Goal: Transaction & Acquisition: Book appointment/travel/reservation

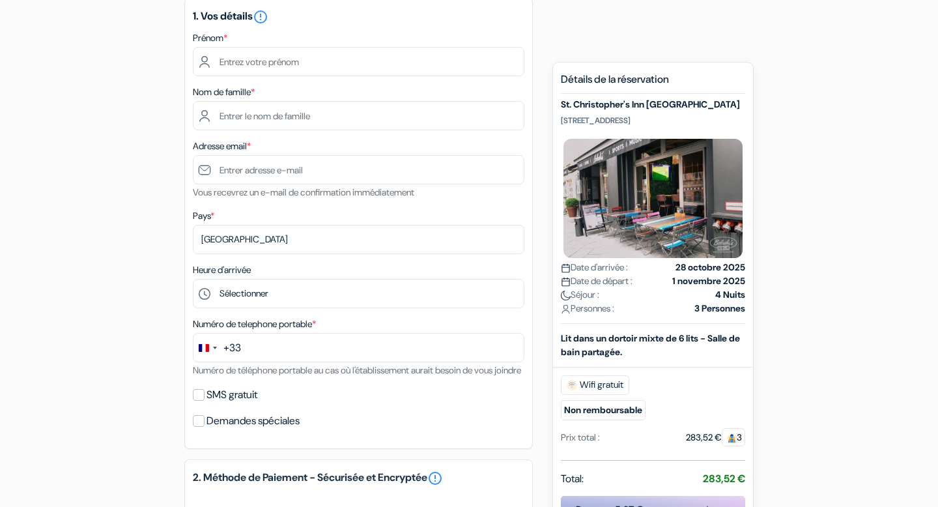
scroll to position [180, 0]
drag, startPoint x: 681, startPoint y: 436, endPoint x: 722, endPoint y: 436, distance: 41.0
click at [722, 436] on div "283,52 € 3" at bounding box center [715, 438] width 59 height 14
copy div "283,52 €"
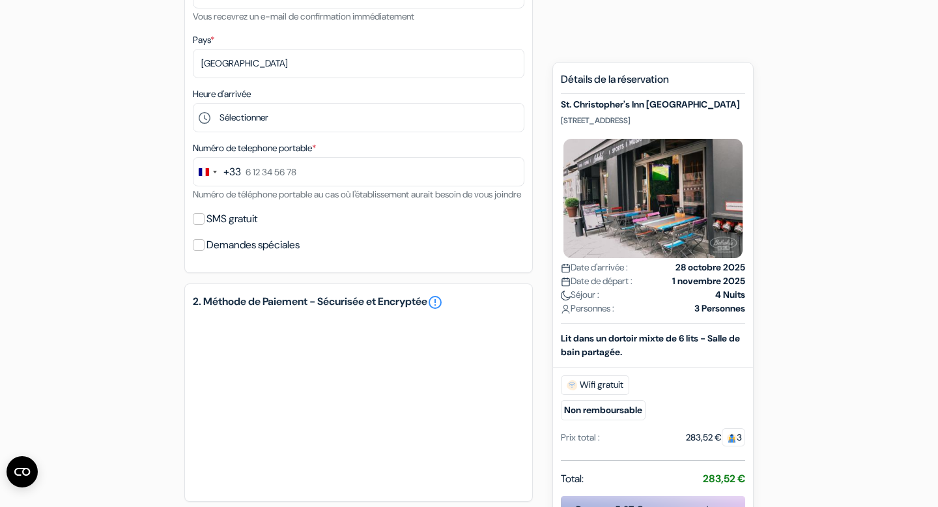
scroll to position [0, 0]
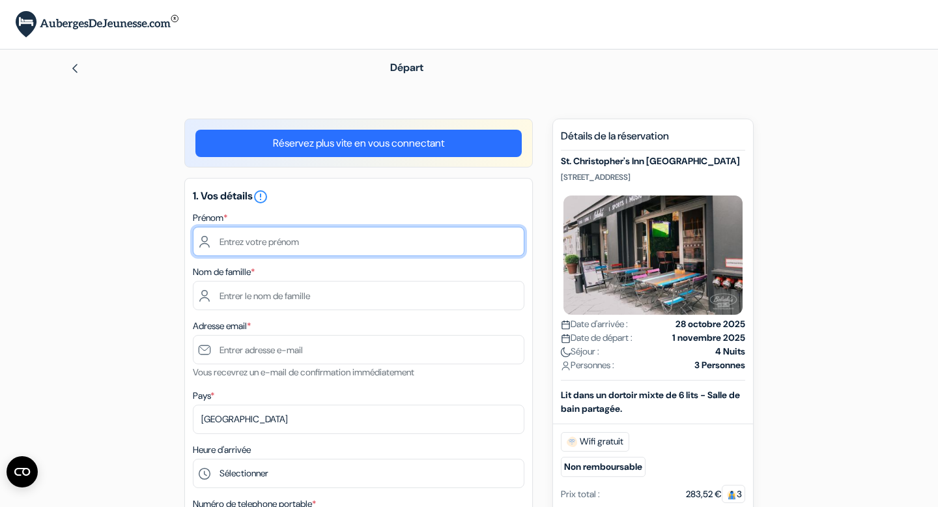
click at [421, 227] on input "text" at bounding box center [359, 241] width 332 height 29
type input "[PERSON_NAME]"
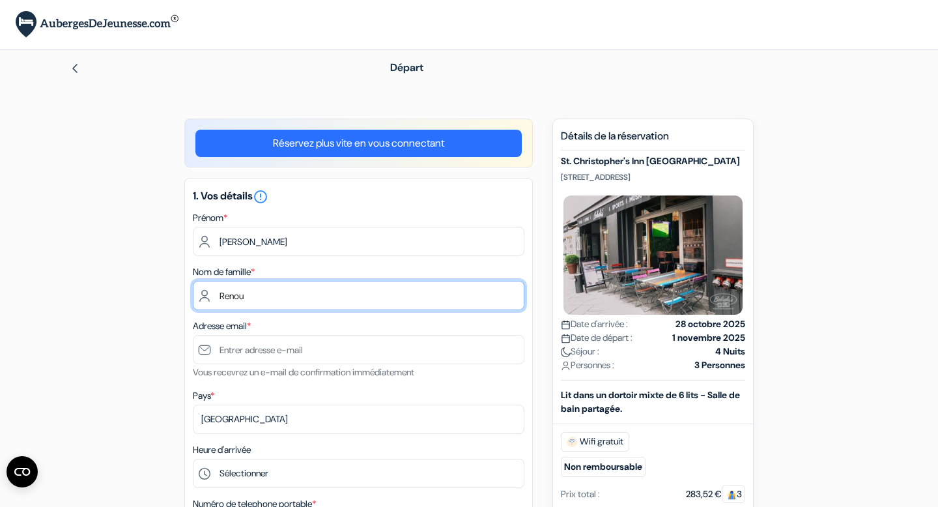
type input "Renou"
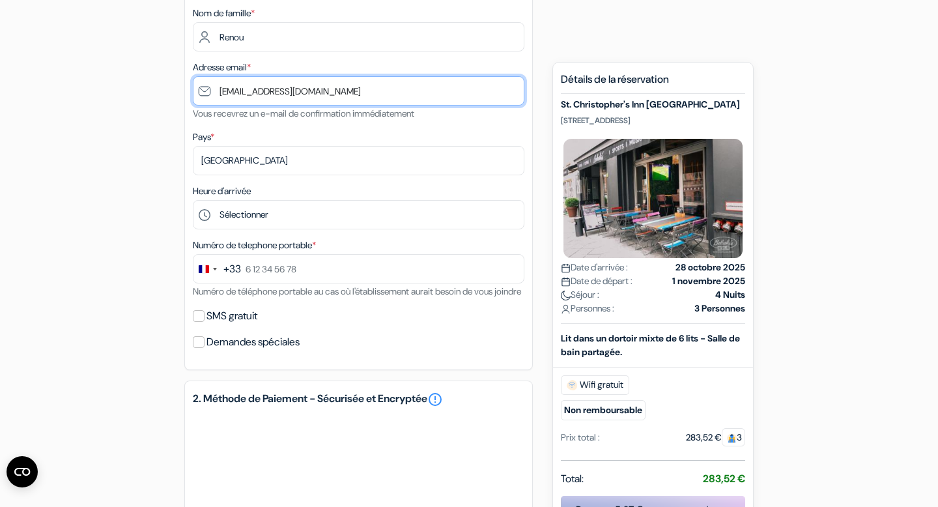
scroll to position [255, 0]
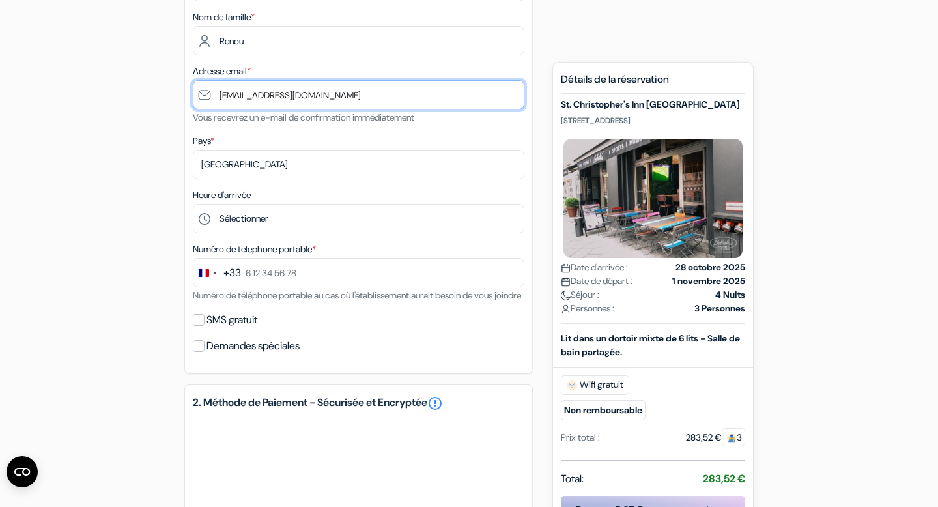
type input "[EMAIL_ADDRESS][DOMAIN_NAME]"
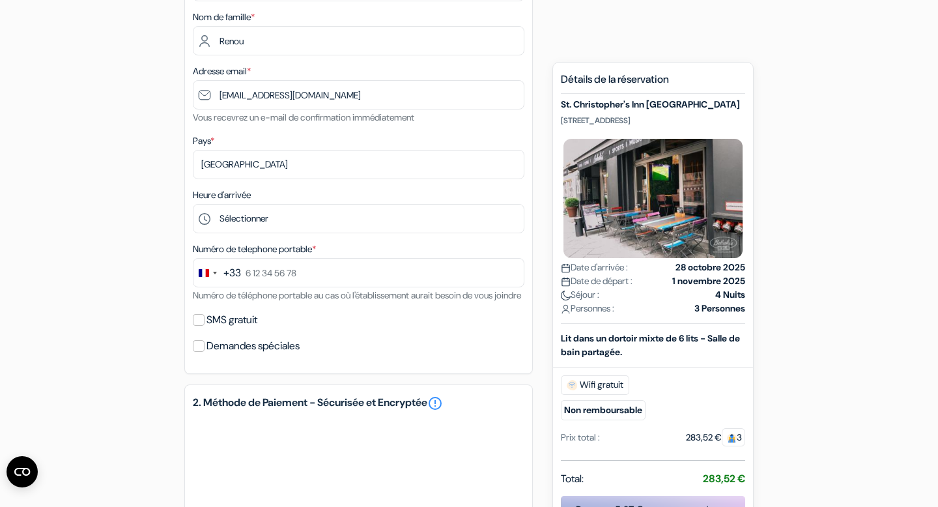
drag, startPoint x: 561, startPoint y: 120, endPoint x: 700, endPoint y: 122, distance: 138.8
click at [700, 122] on p "[STREET_ADDRESS]" at bounding box center [653, 120] width 184 height 10
copy p "[STREET_ADDRESS]"
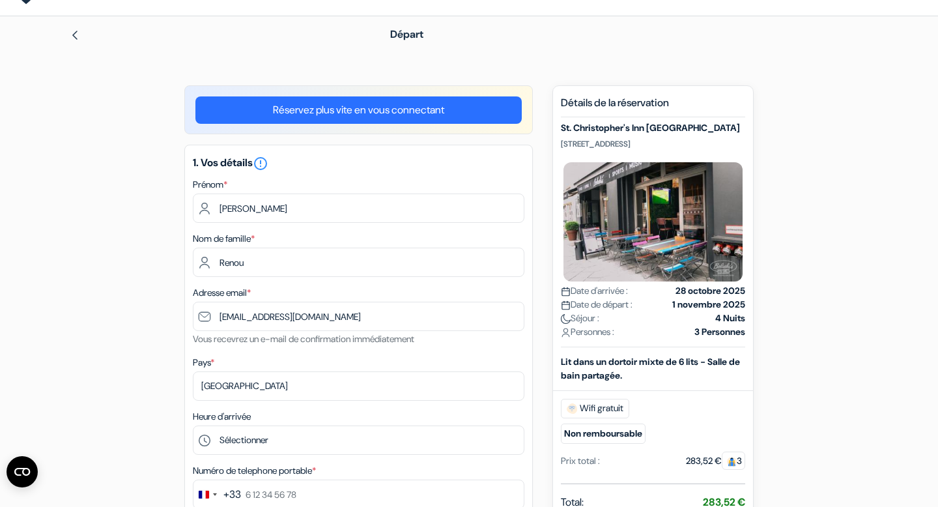
scroll to position [0, 0]
